Goal: Learn about a topic: Learn about a topic

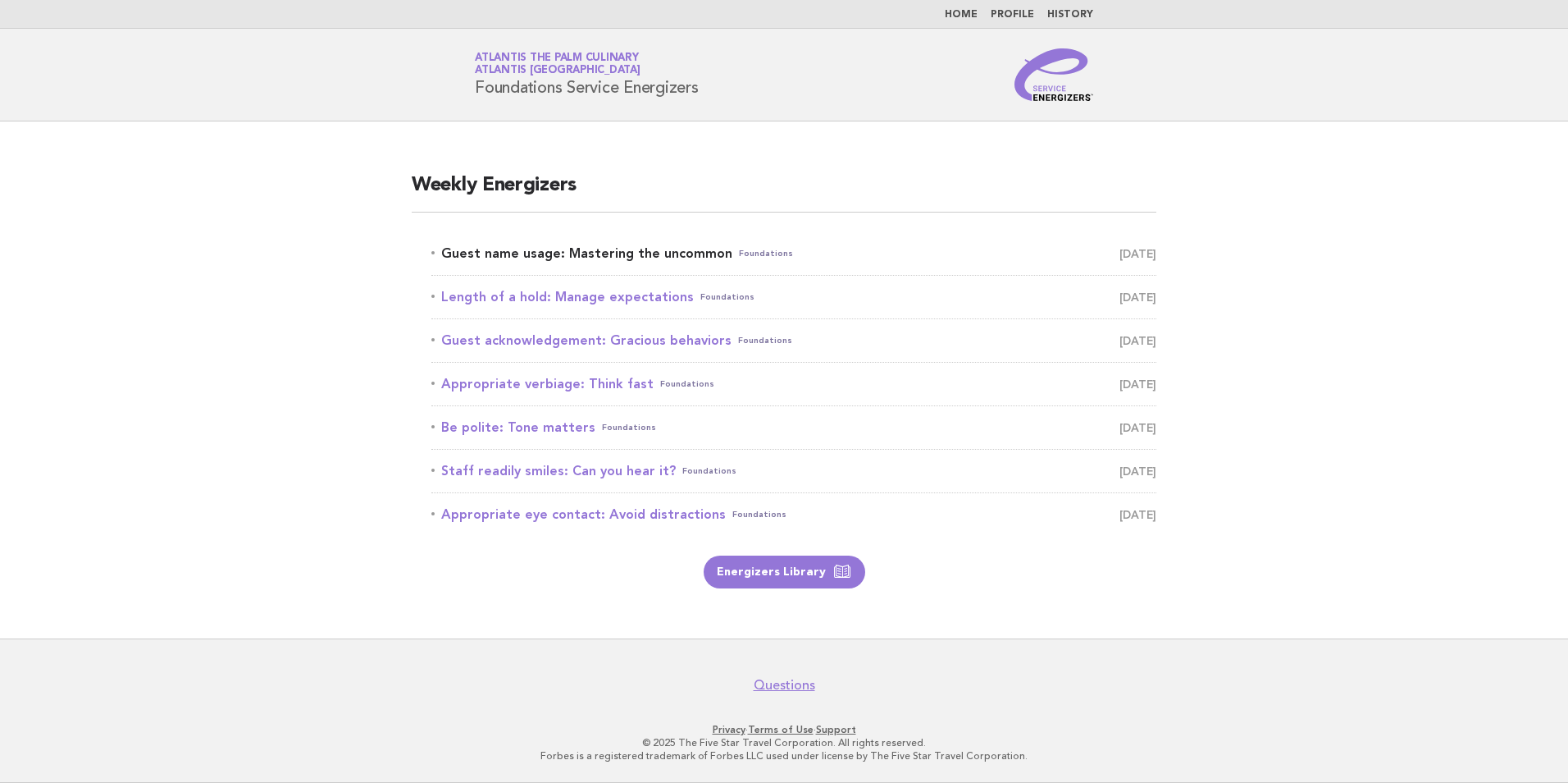
click at [504, 253] on link "Guest name usage: Mastering the uncommon Foundations September 16" at bounding box center [794, 253] width 726 height 23
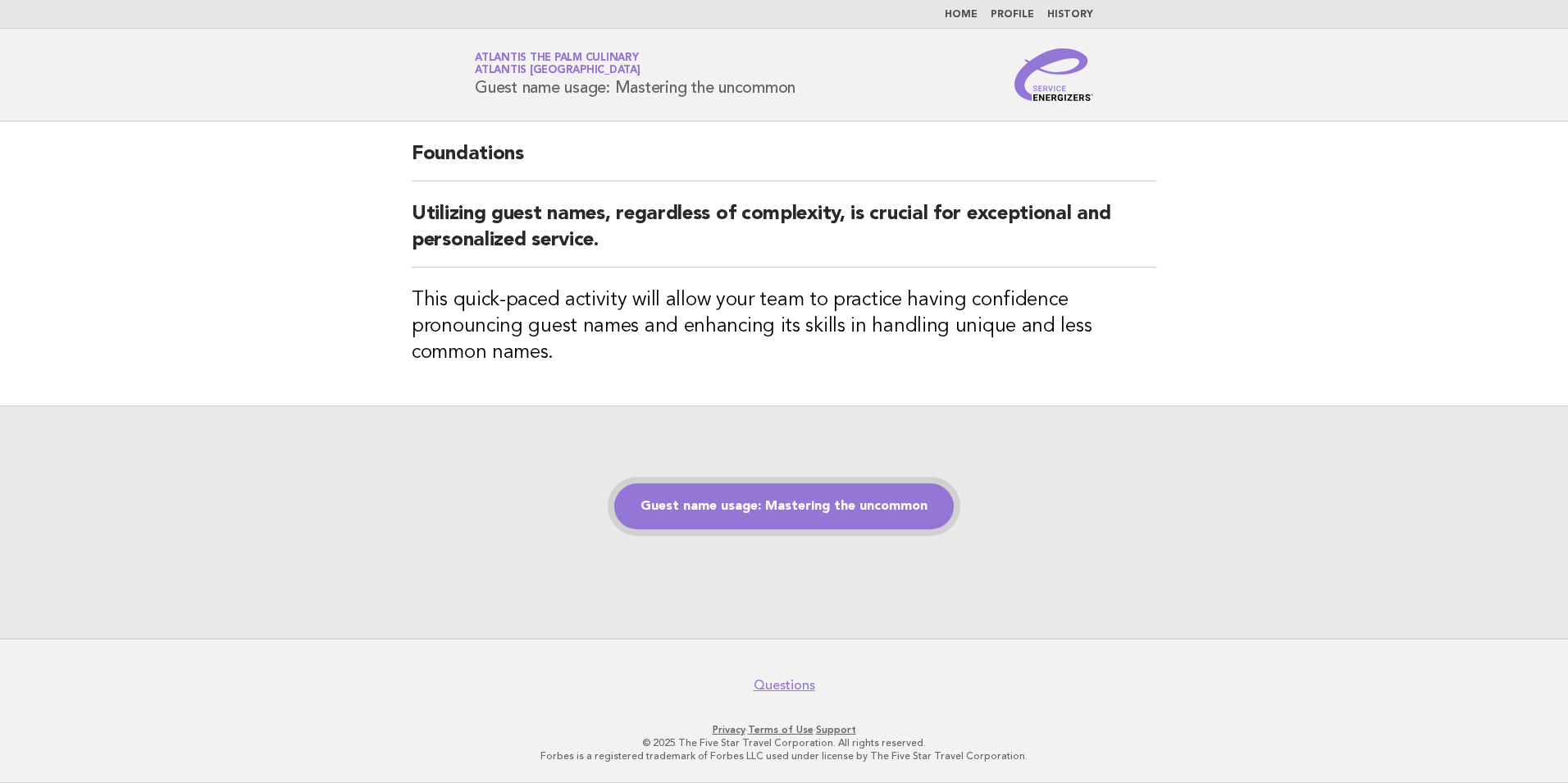
click at [908, 494] on link "Guest name usage: Mastering the uncommon" at bounding box center [784, 506] width 340 height 46
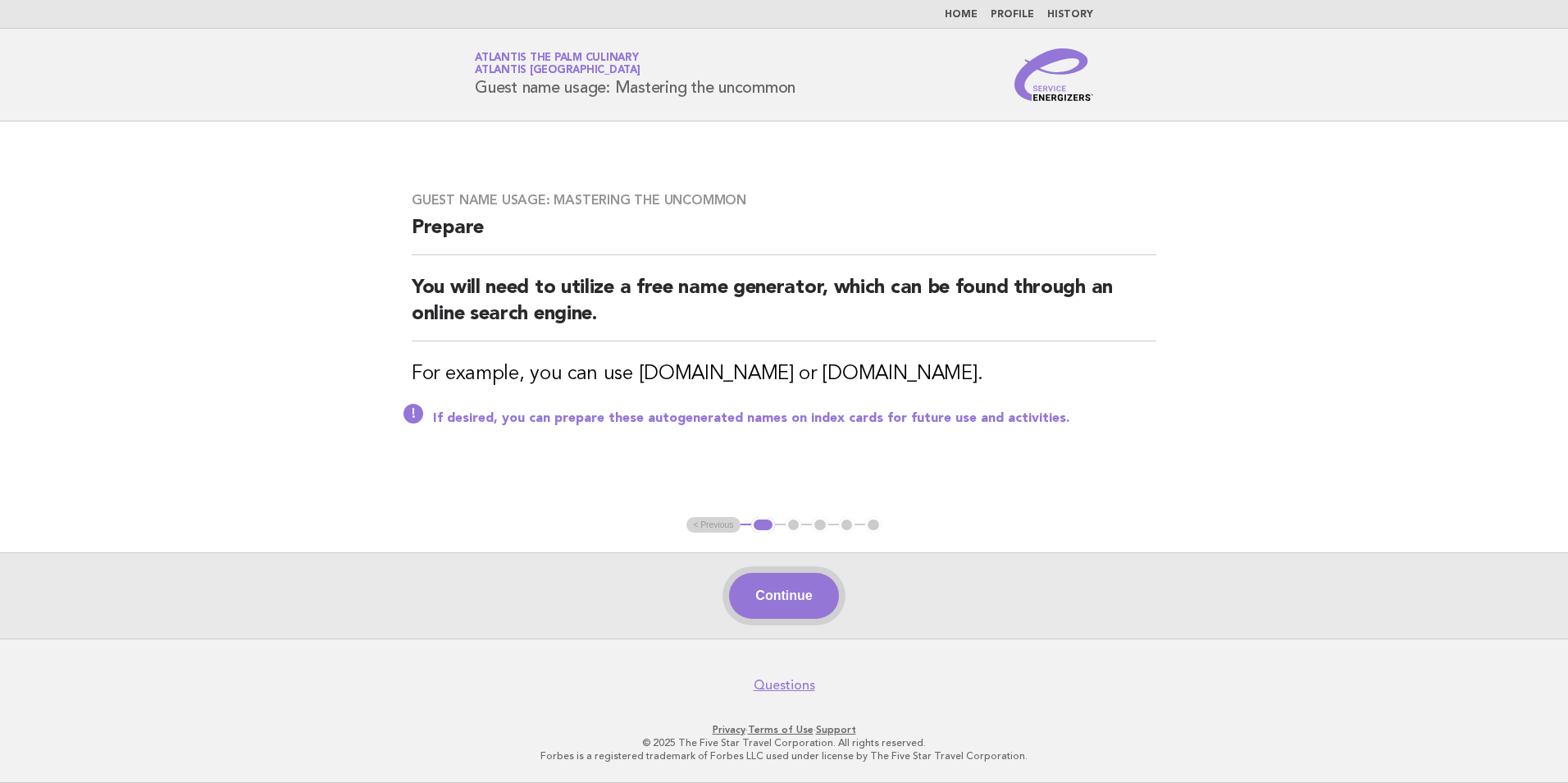
click at [778, 610] on button "Continue" at bounding box center [784, 596] width 109 height 46
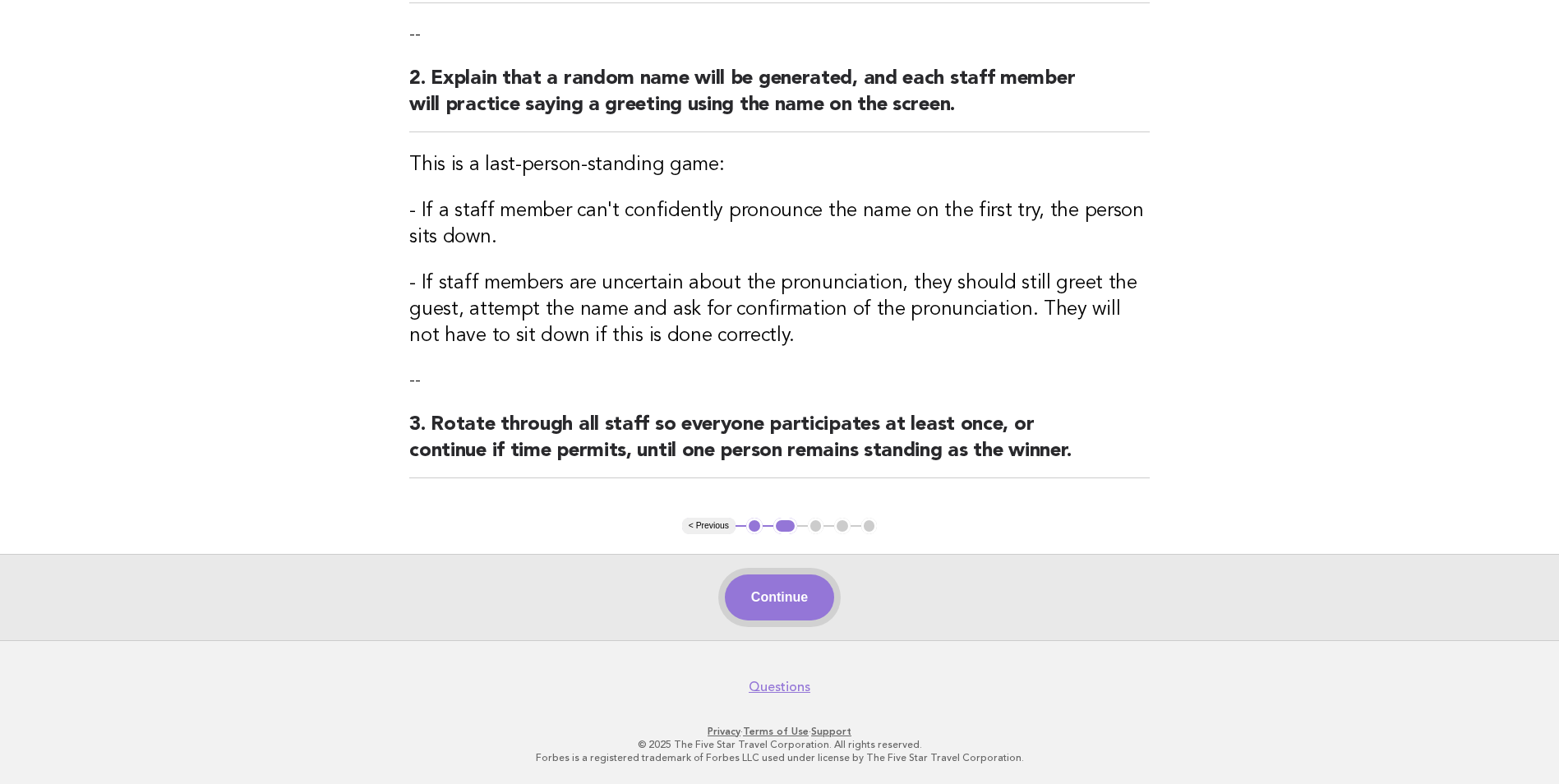
click at [800, 584] on button "Continue" at bounding box center [780, 598] width 109 height 46
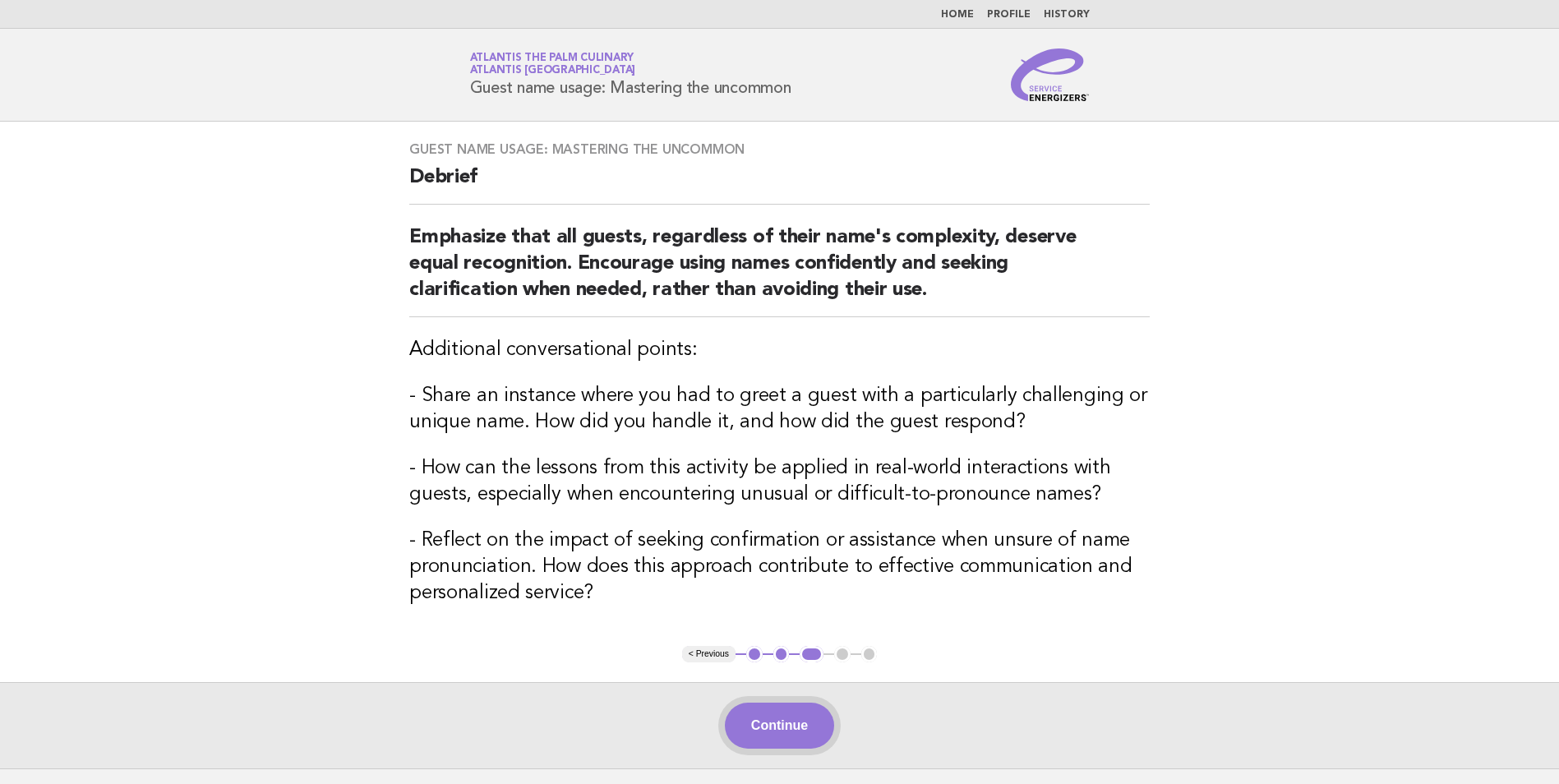
click at [769, 717] on button "Continue" at bounding box center [780, 726] width 109 height 46
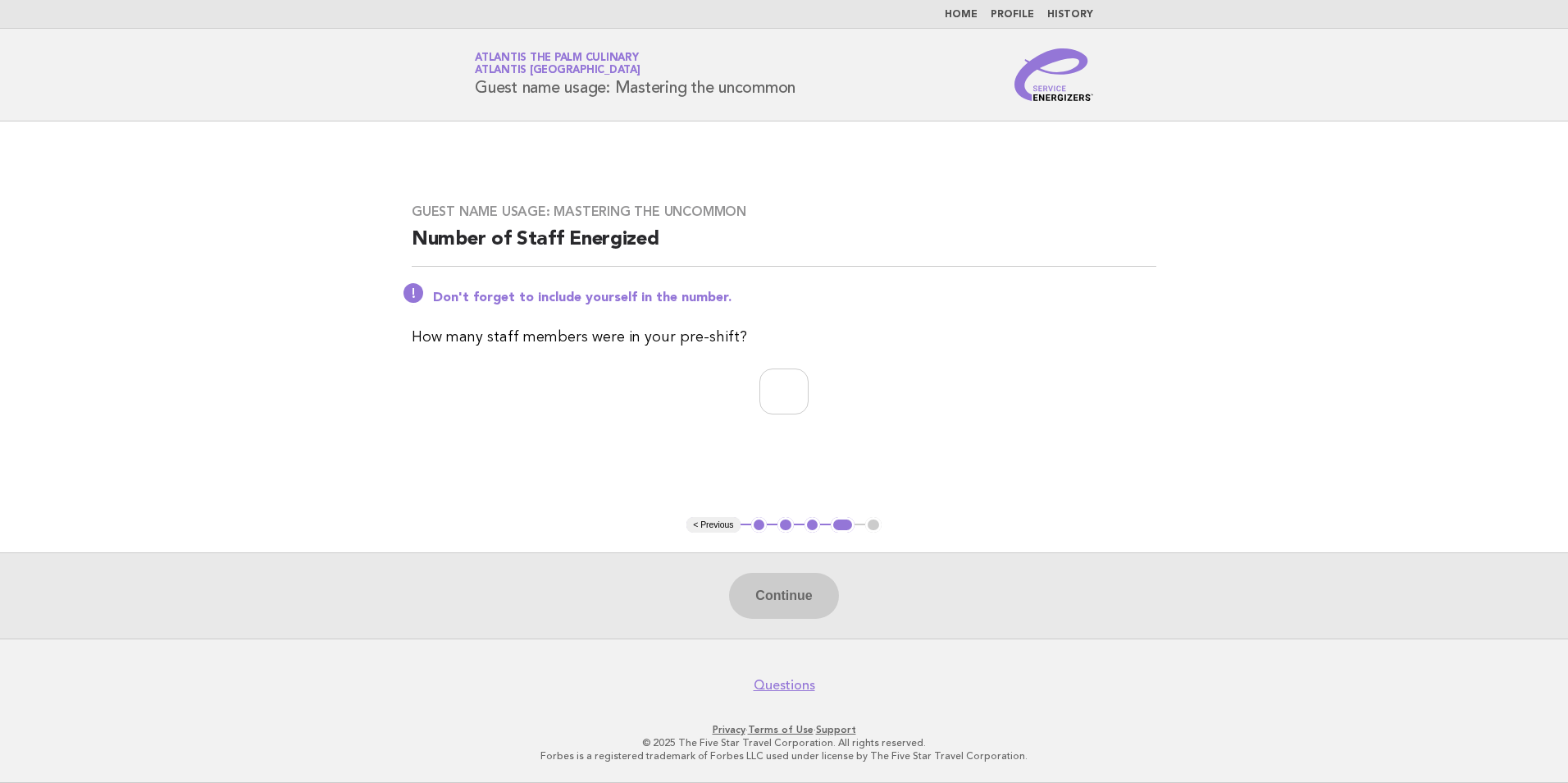
click at [776, 415] on div "Guest name usage: Mastering the uncommon Number of Staff Energized Don't forget…" at bounding box center [784, 318] width 784 height 270
click at [787, 400] on input "number" at bounding box center [784, 391] width 50 height 46
type input "**"
click at [767, 596] on button "Continue" at bounding box center [784, 596] width 109 height 46
